Goal: Transaction & Acquisition: Subscribe to service/newsletter

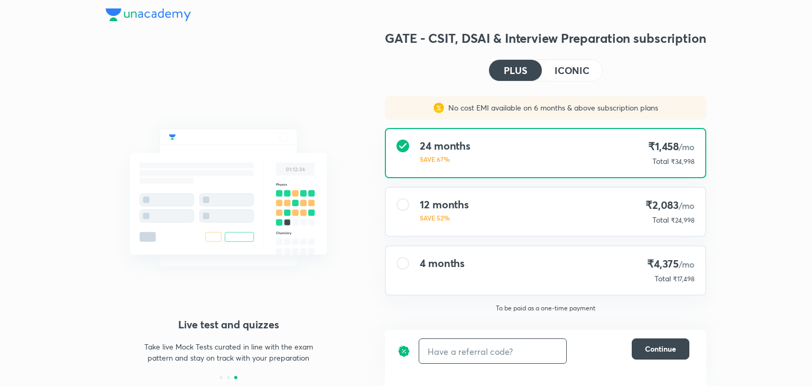
click at [484, 355] on input "text" at bounding box center [492, 351] width 147 height 25
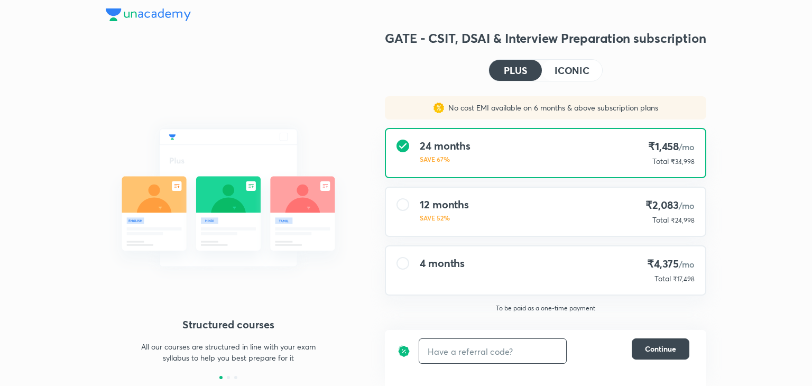
paste input "AT24"
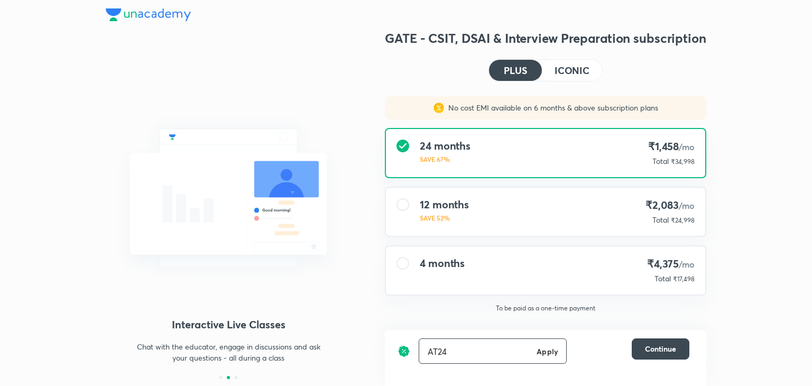
type input "AT24"
click at [545, 352] on h6 "Apply" at bounding box center [547, 351] width 21 height 11
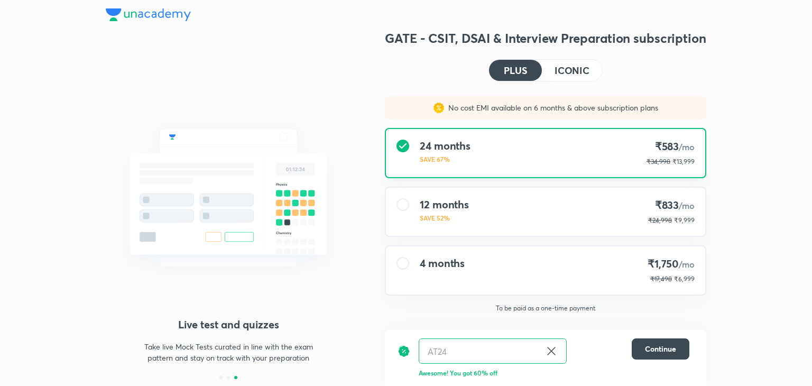
click at [566, 197] on div "12 months SAVE 52% ₹833 /mo ₹24,998 ₹9,999" at bounding box center [545, 212] width 319 height 48
